Goal: Information Seeking & Learning: Learn about a topic

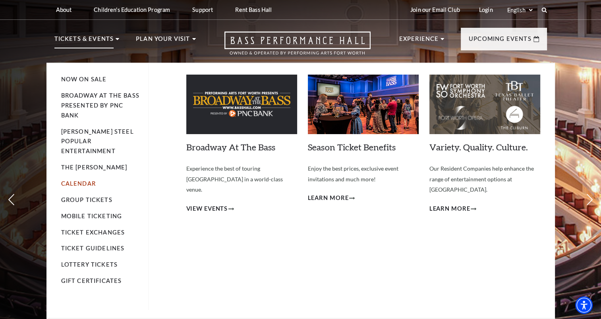
click at [78, 180] on link "Calendar" at bounding box center [78, 183] width 35 height 7
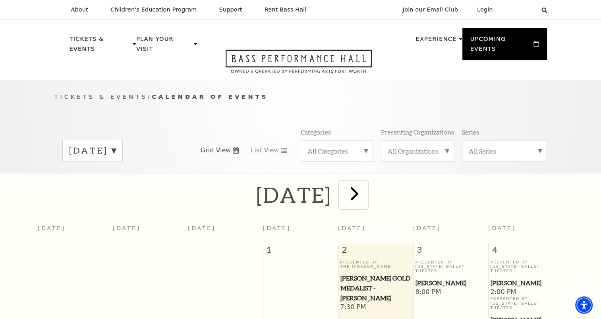
click at [366, 188] on span "next" at bounding box center [354, 193] width 23 height 23
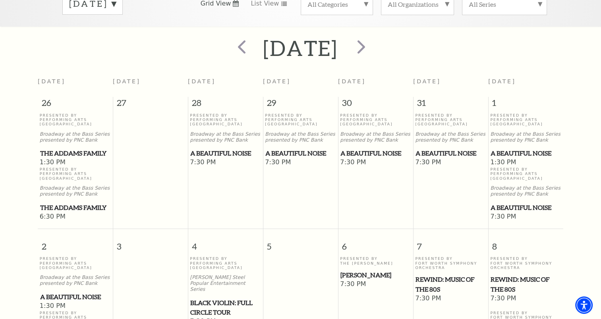
scroll to position [70, 0]
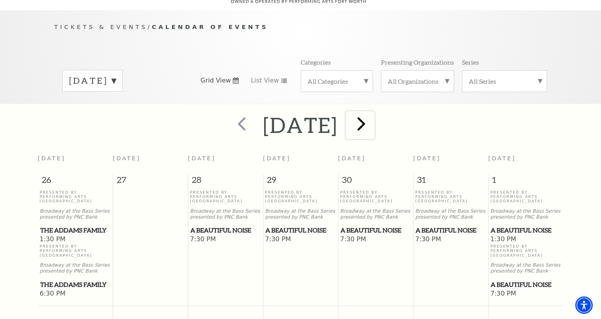
click at [372, 114] on span "next" at bounding box center [361, 123] width 23 height 23
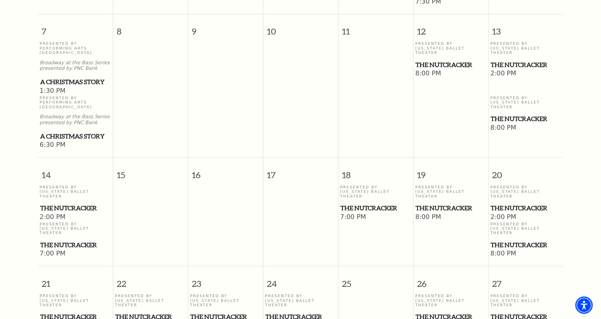
scroll to position [427, 0]
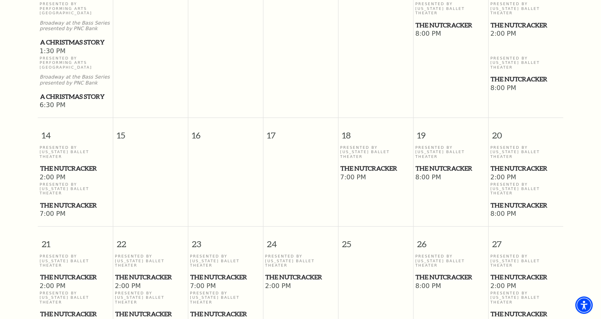
click at [442, 164] on span "The Nutcracker" at bounding box center [450, 169] width 70 height 10
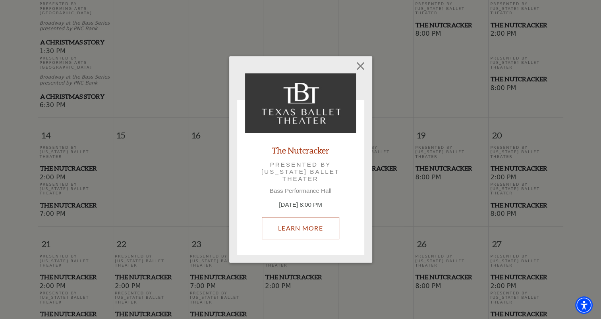
click at [297, 228] on link "Learn More" at bounding box center [300, 228] width 77 height 22
